Goal: Check status: Check status

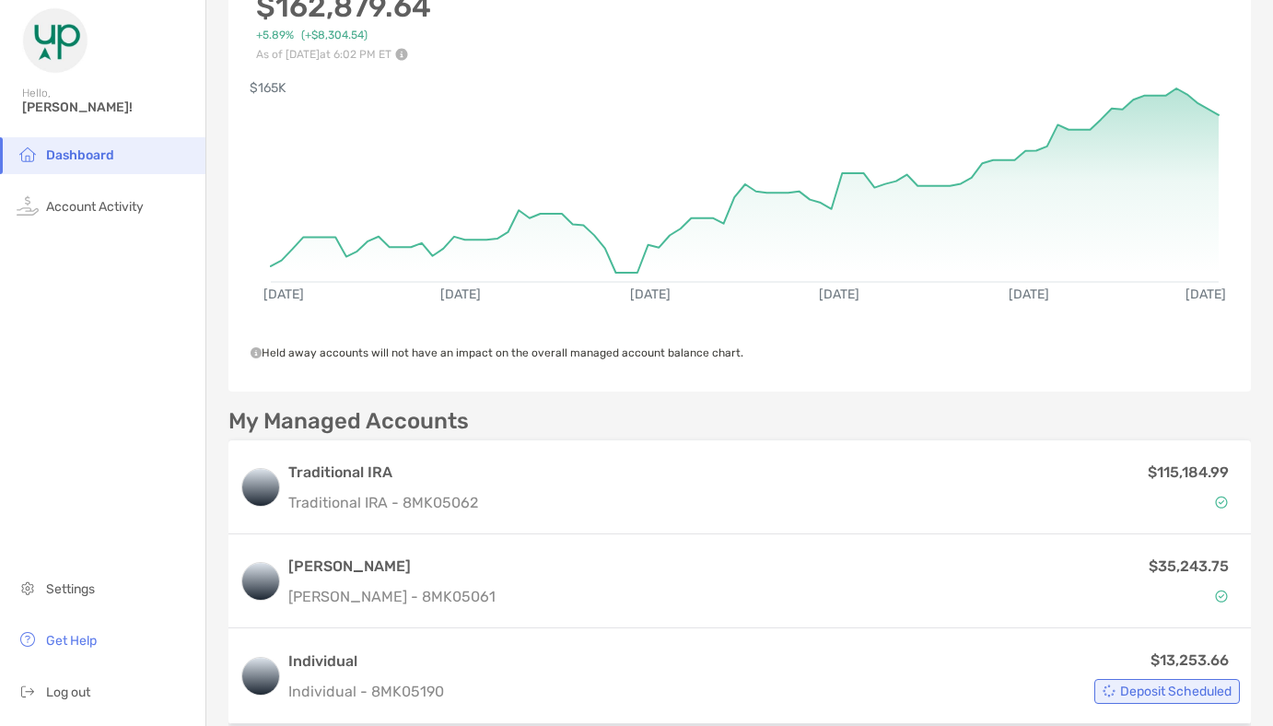
scroll to position [224, 0]
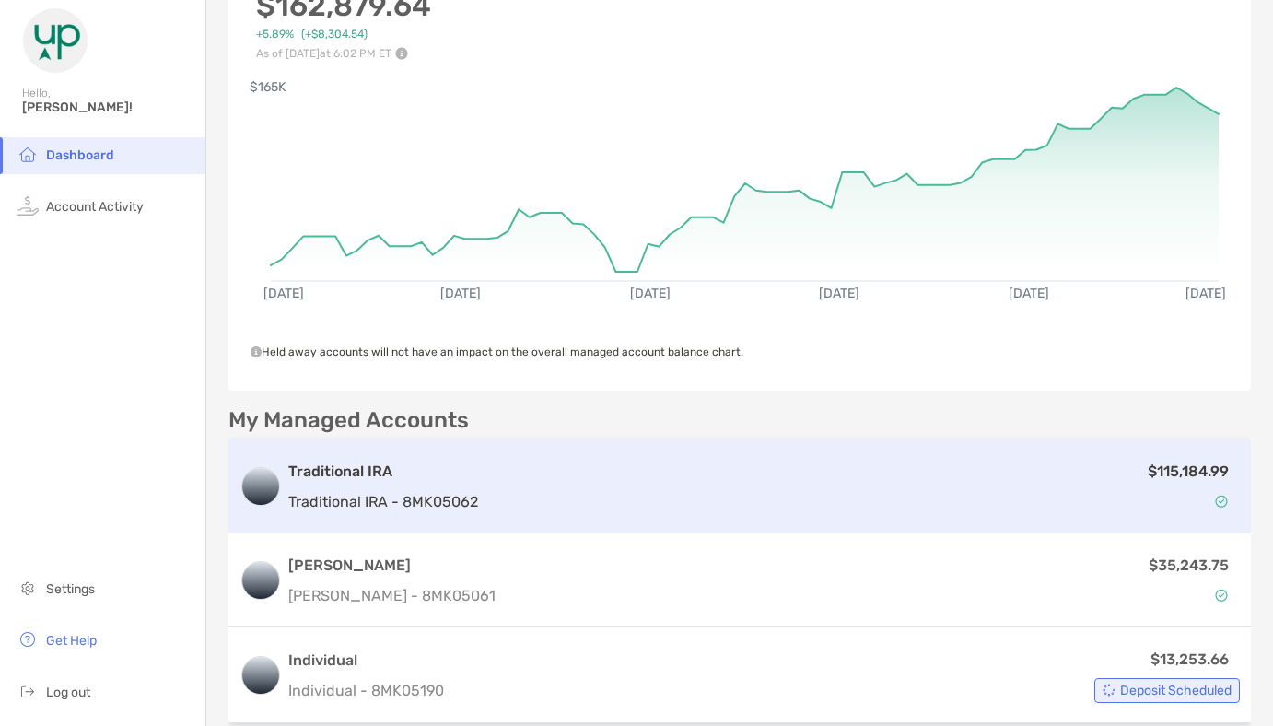
click at [1056, 488] on div "$115,184.99" at bounding box center [862, 485] width 754 height 53
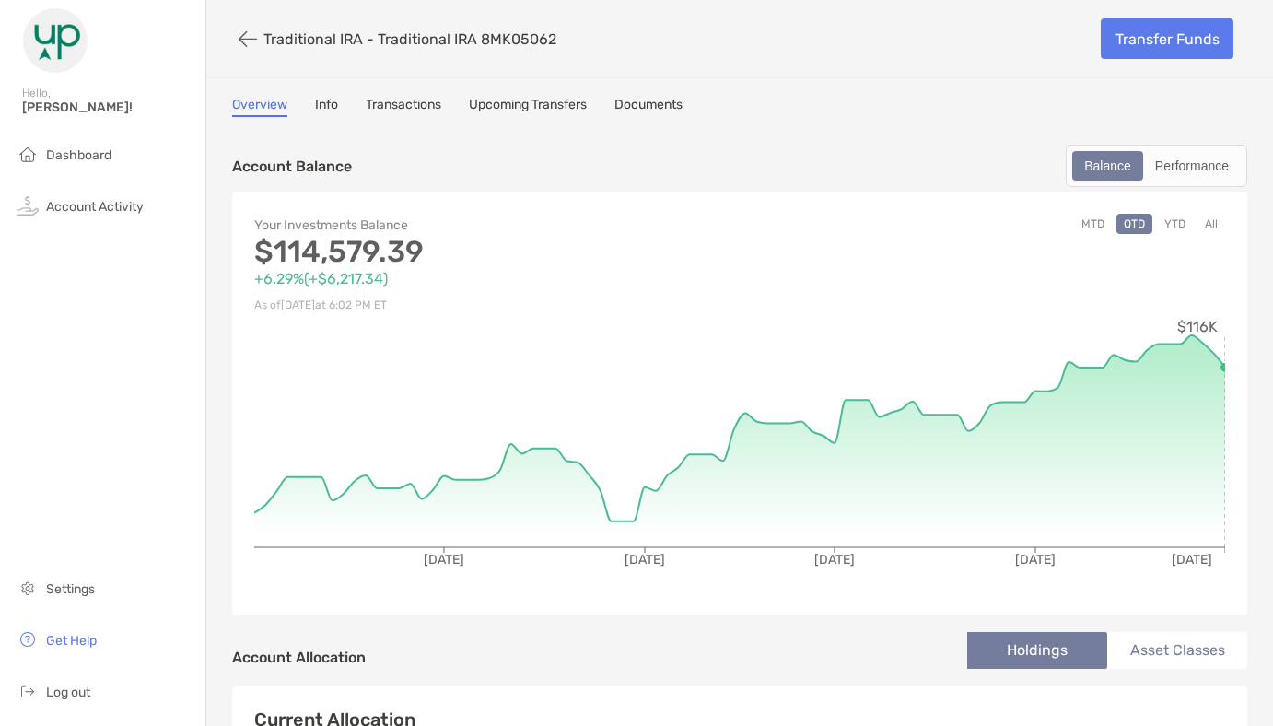
click at [1212, 222] on button "All" at bounding box center [1211, 224] width 28 height 20
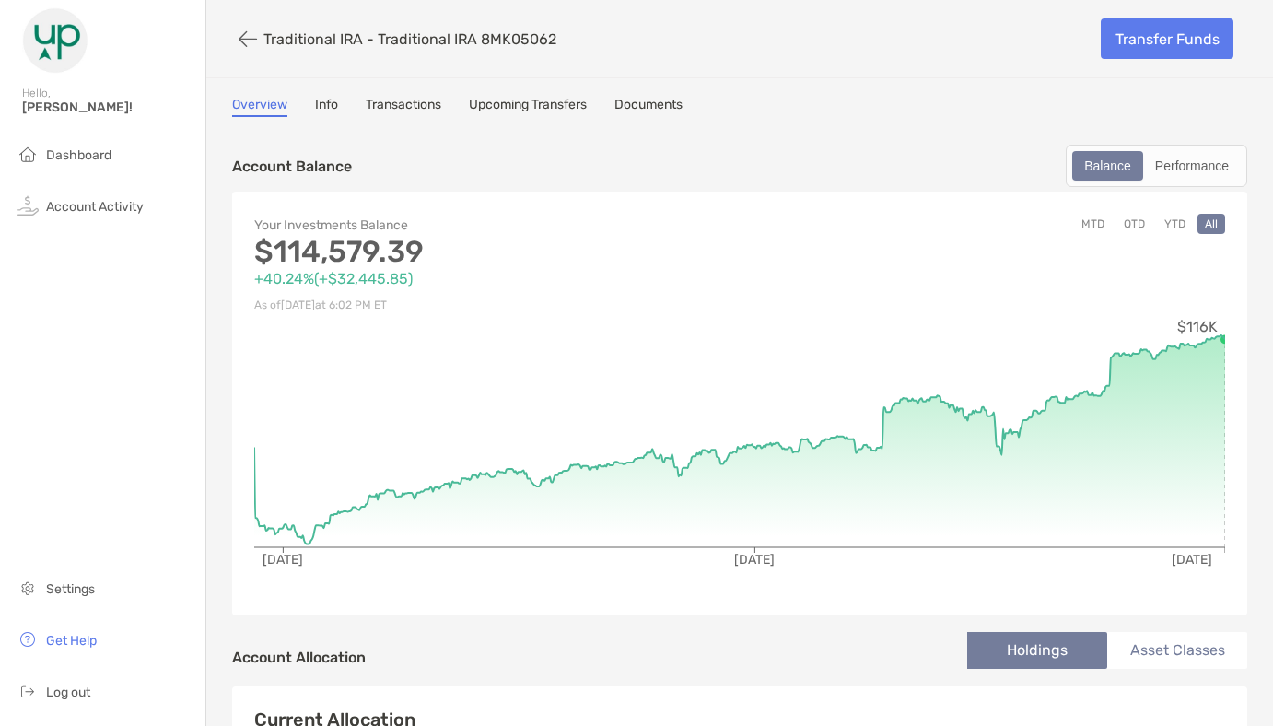
click at [1168, 232] on button "YTD" at bounding box center [1175, 224] width 36 height 20
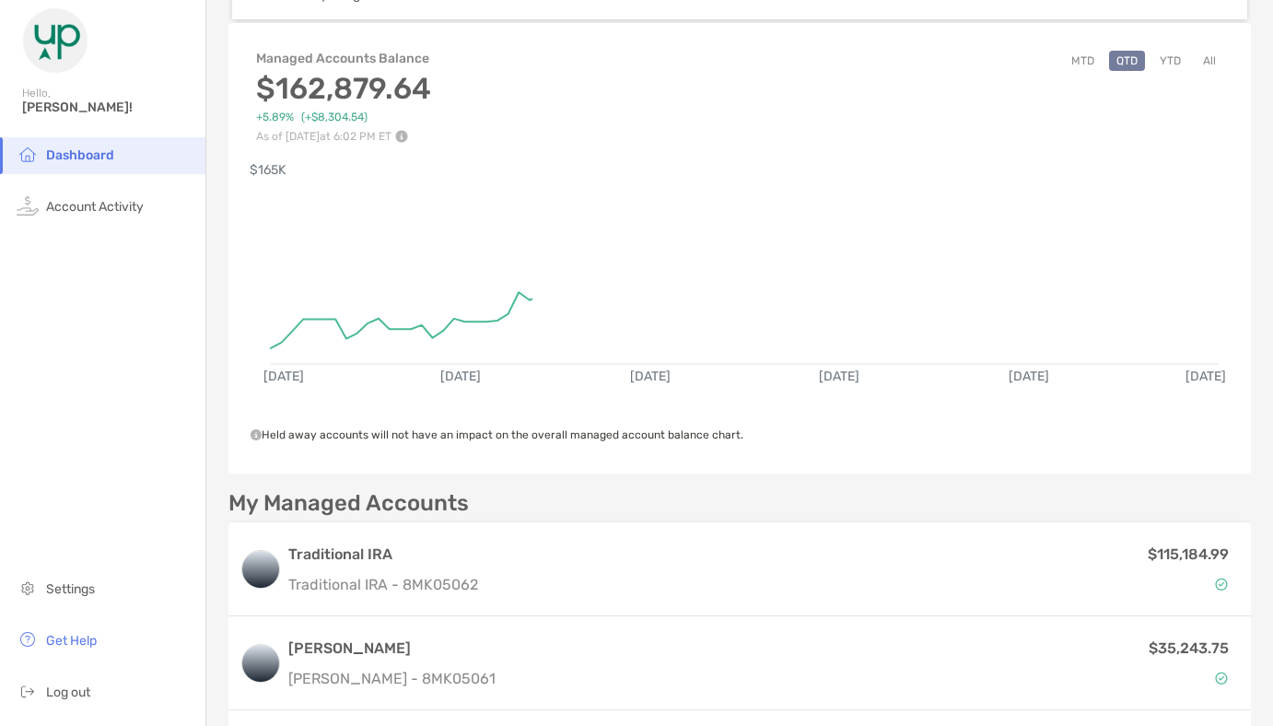
scroll to position [211, 0]
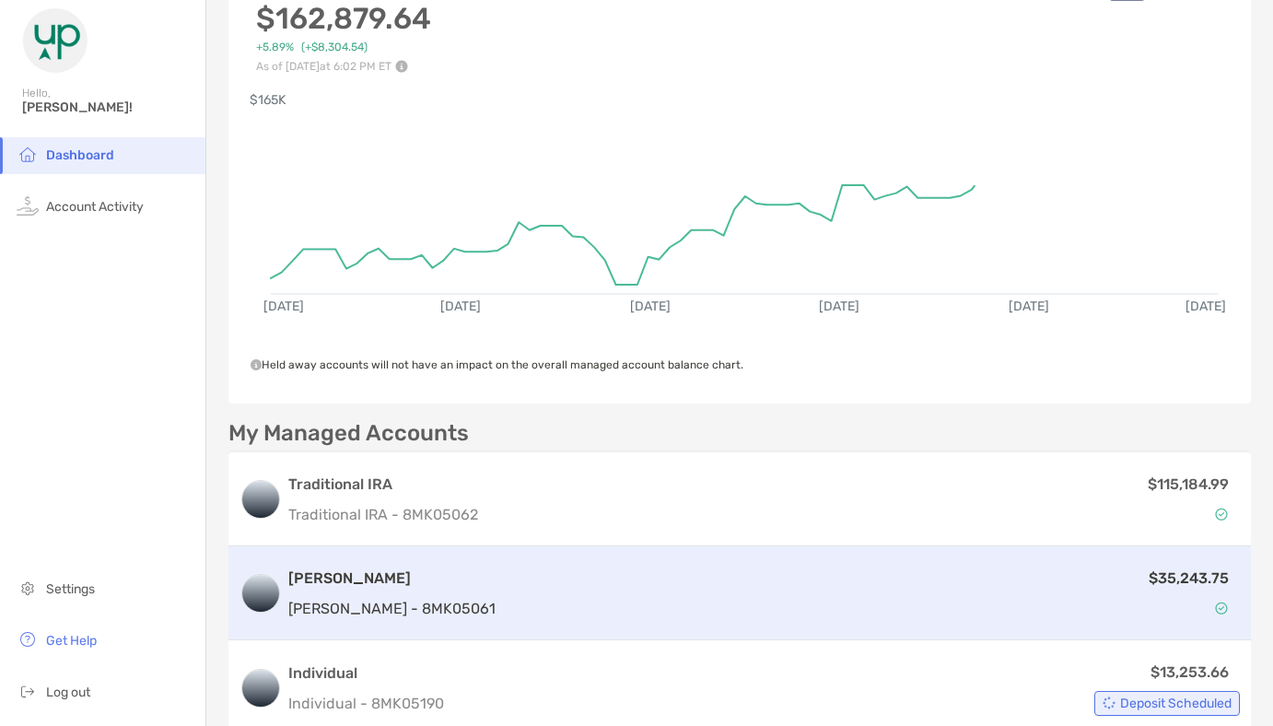
click at [1020, 586] on div "$35,243.75" at bounding box center [871, 592] width 737 height 53
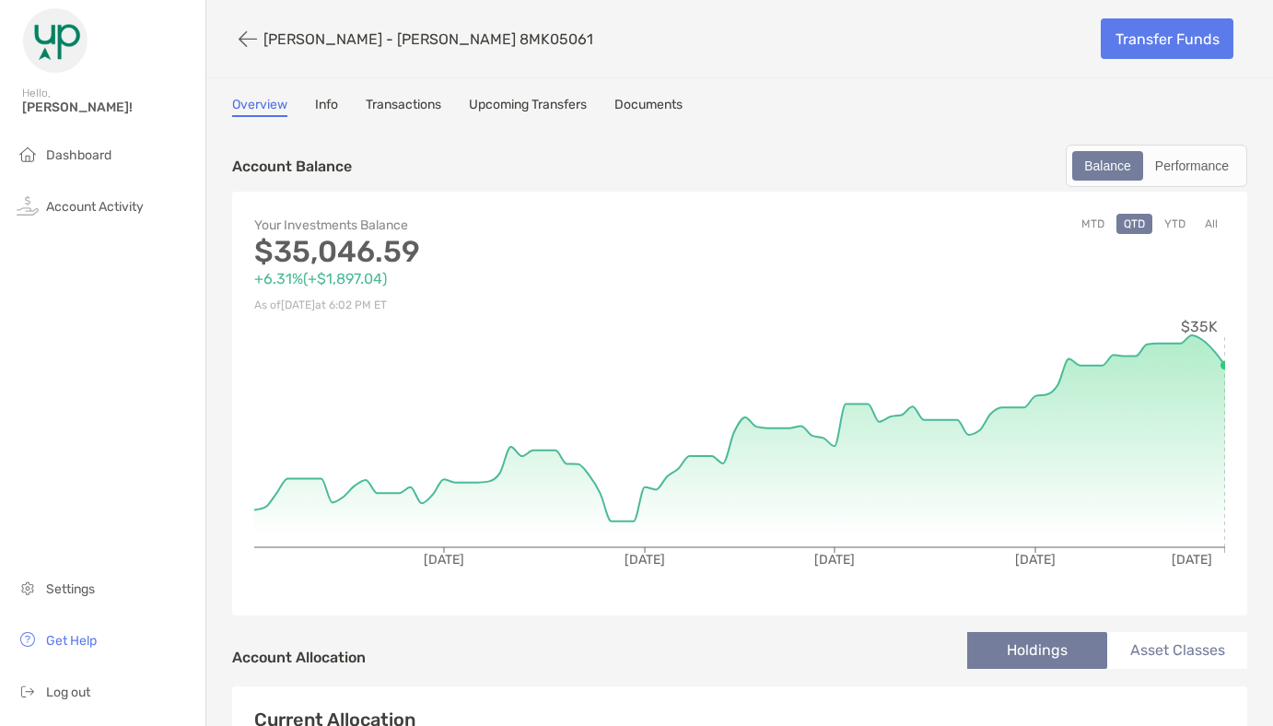
click at [1212, 226] on button "All" at bounding box center [1211, 224] width 28 height 20
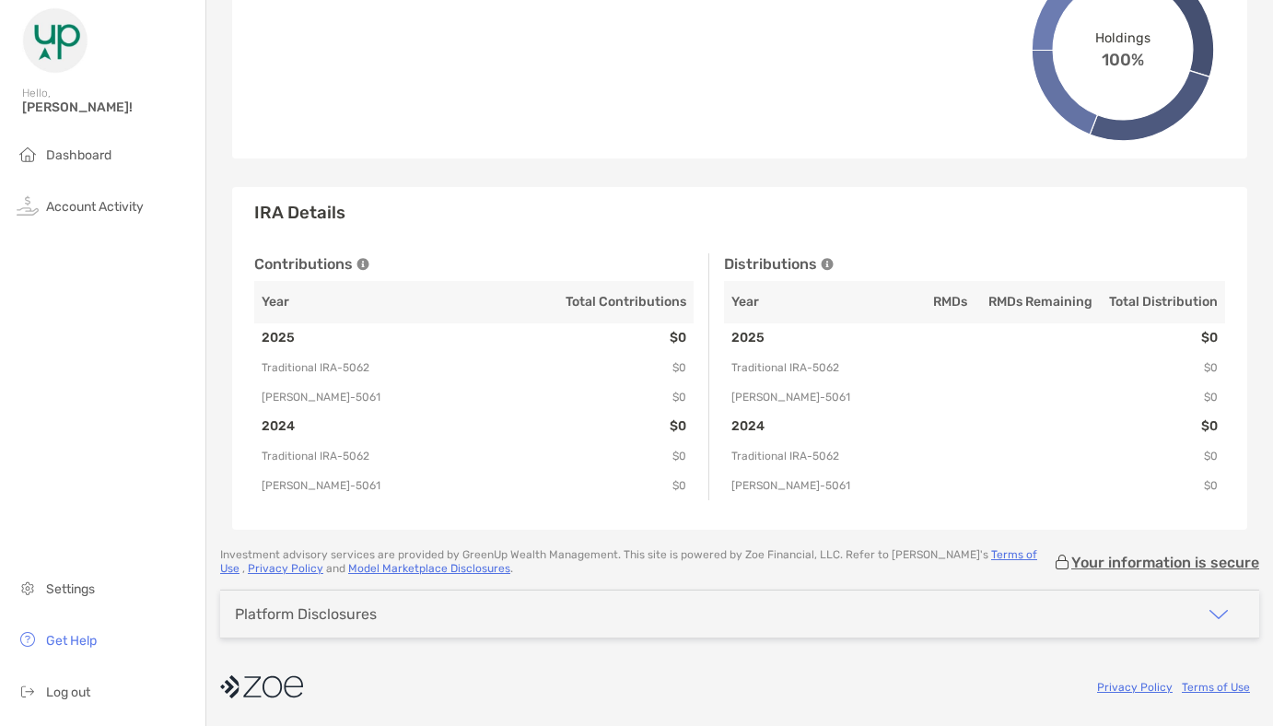
scroll to position [1394, 0]
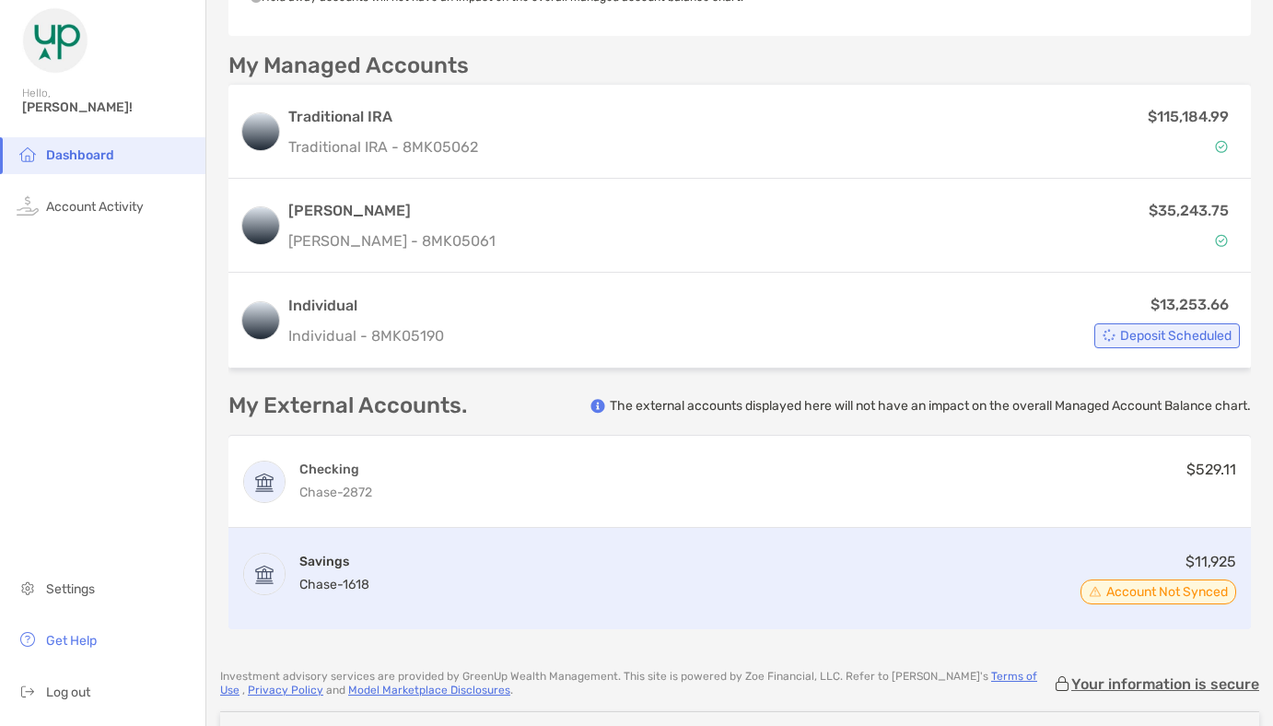
scroll to position [576, 0]
